Goal: Information Seeking & Learning: Check status

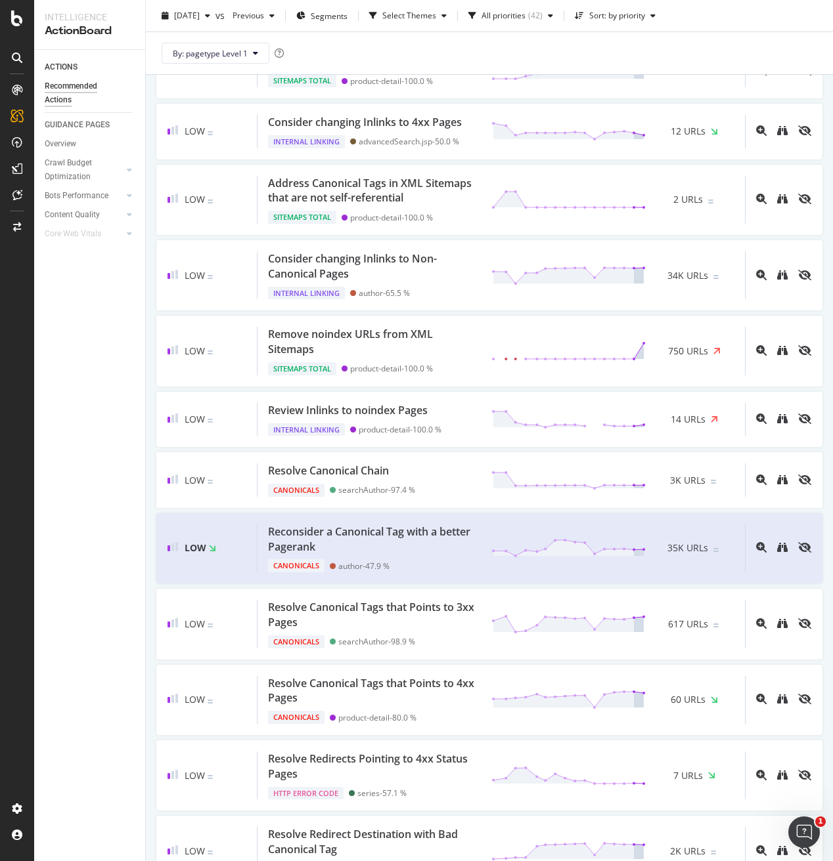
scroll to position [1361, 0]
